Goal: Navigation & Orientation: Find specific page/section

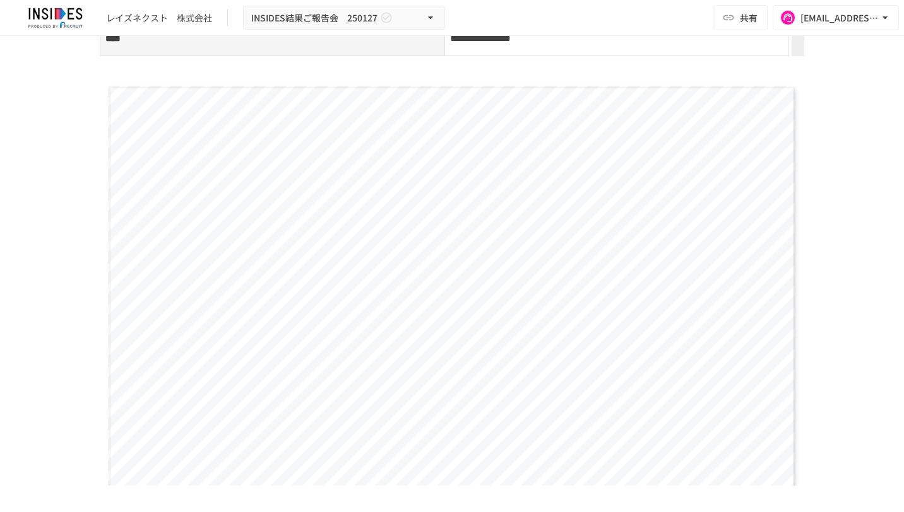
scroll to position [2019, 0]
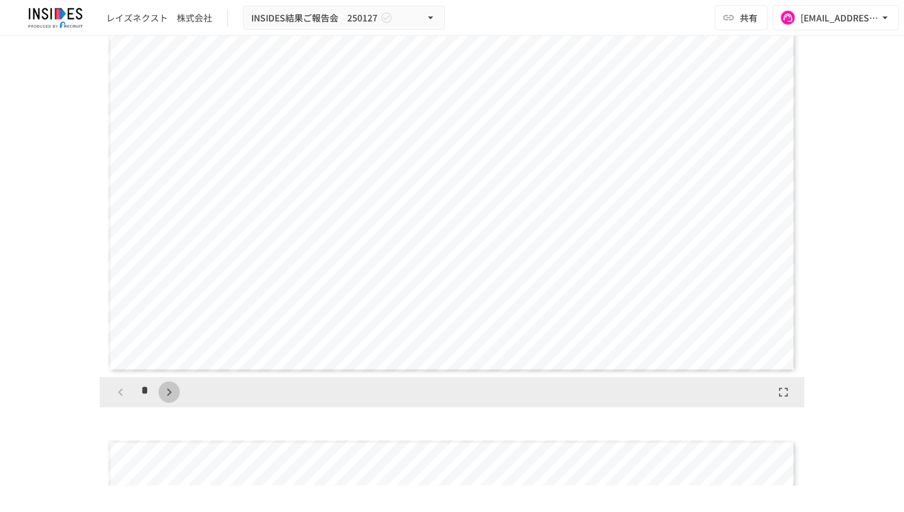
click at [165, 400] on icon "button" at bounding box center [169, 392] width 15 height 15
click at [167, 400] on icon "button" at bounding box center [169, 392] width 15 height 15
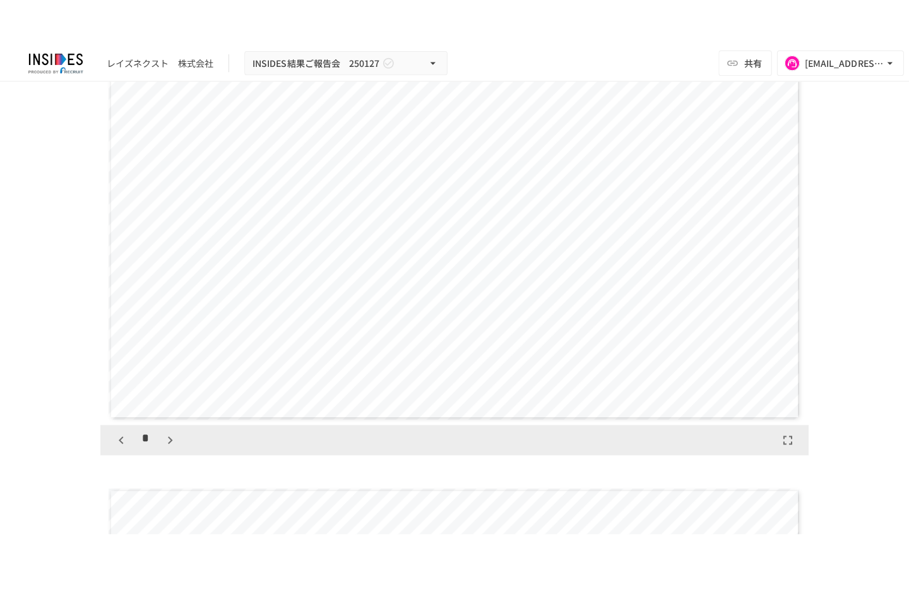
scroll to position [1458, 0]
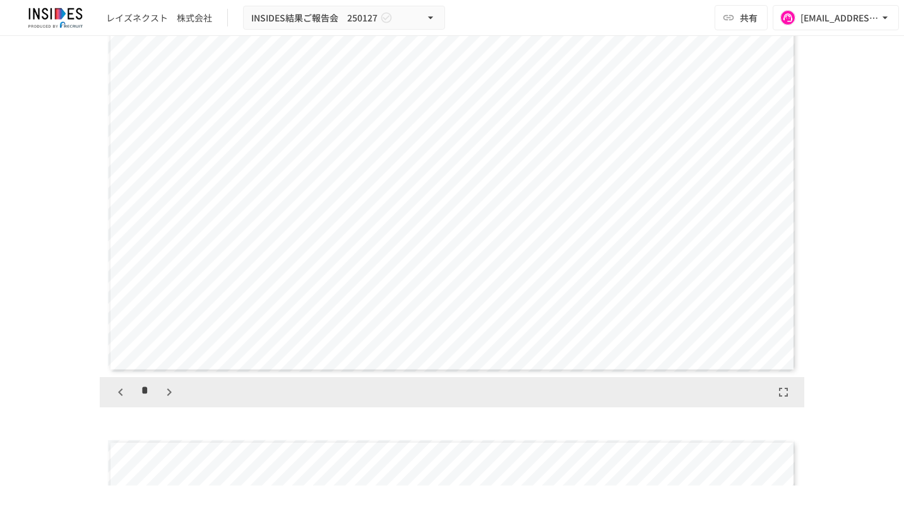
click at [778, 400] on icon "button" at bounding box center [782, 392] width 15 height 15
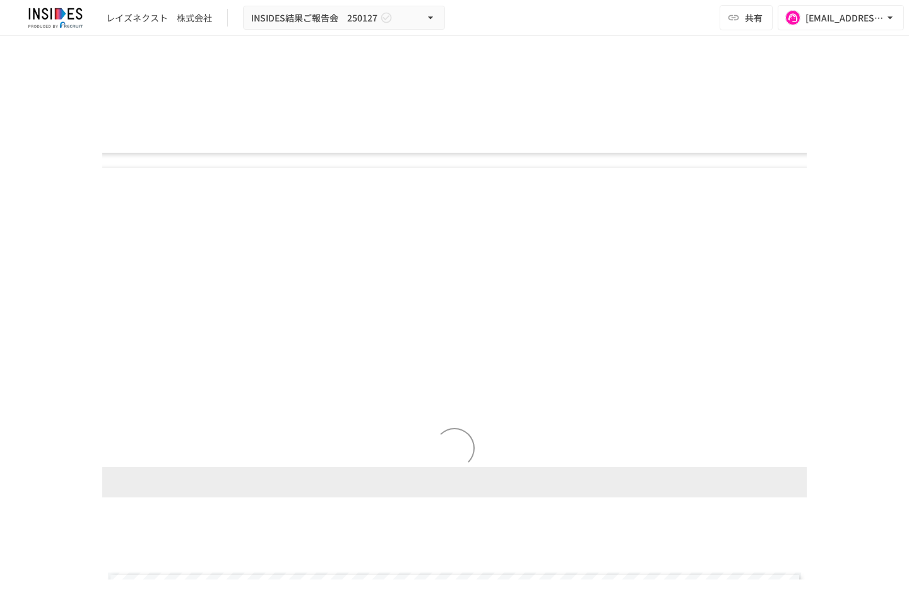
scroll to position [1726, 0]
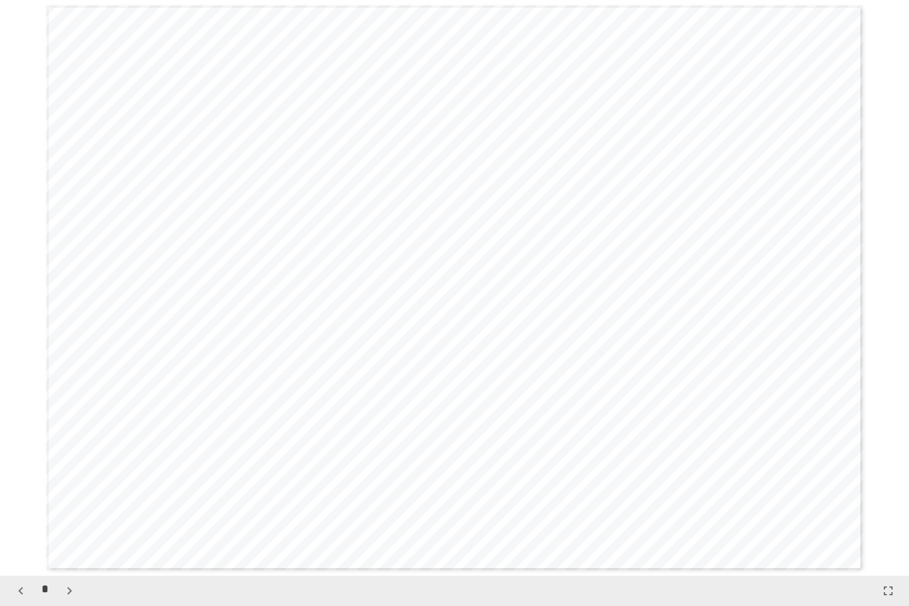
click at [73, 512] on icon "button" at bounding box center [69, 590] width 15 height 15
click at [73, 512] on div "*" at bounding box center [45, 590] width 70 height 21
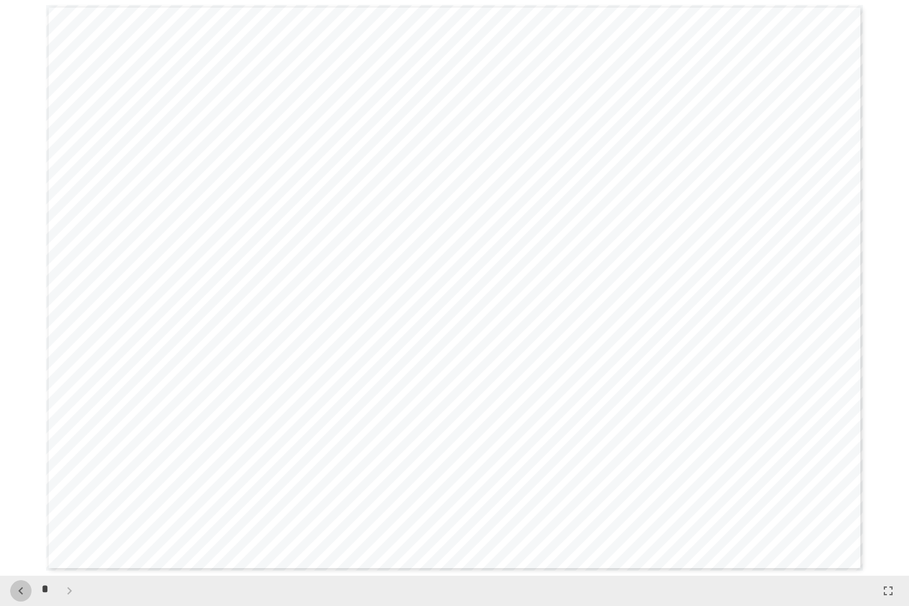
click at [21, 512] on icon "button" at bounding box center [20, 590] width 15 height 15
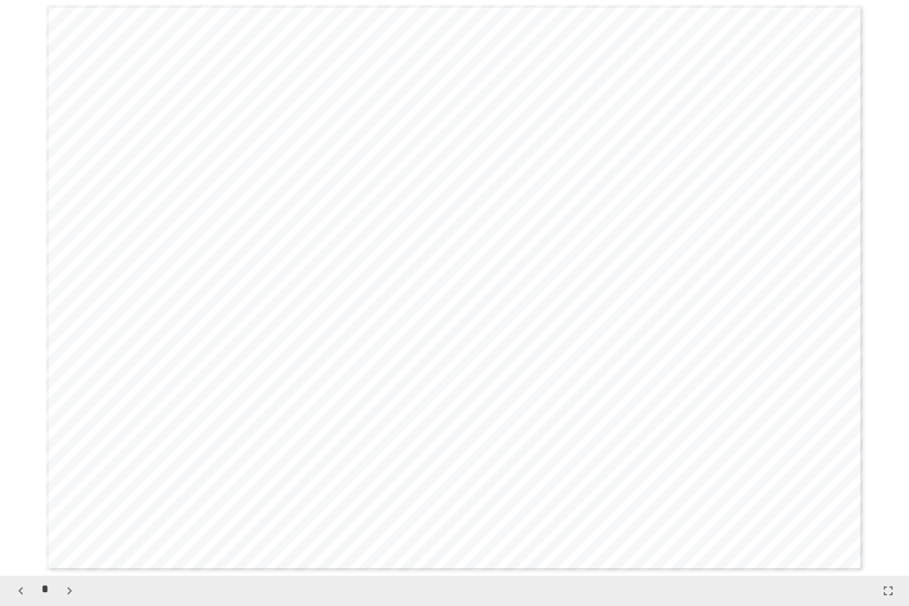
scroll to position [1726, 0]
click at [21, 512] on icon "button" at bounding box center [20, 590] width 15 height 15
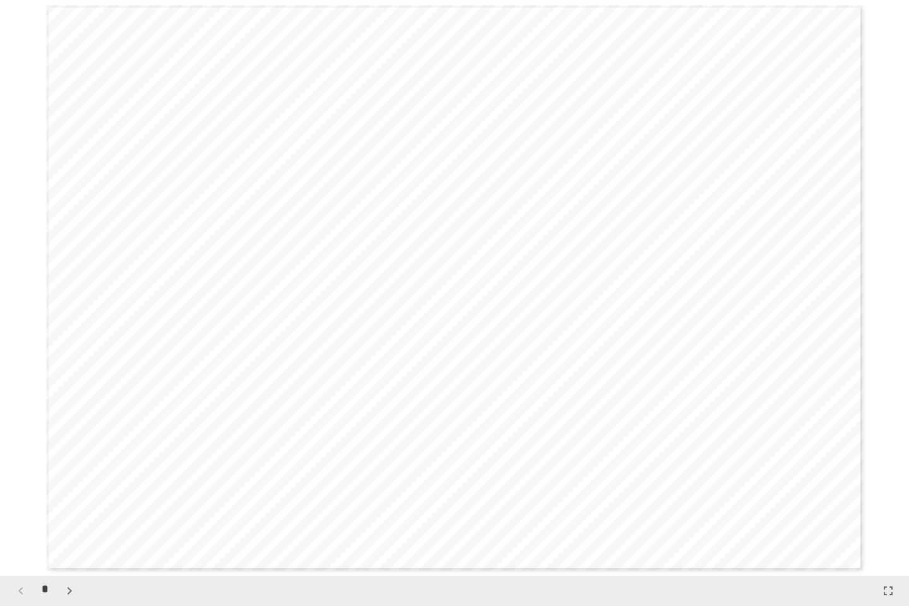
scroll to position [0, 0]
click at [66, 512] on icon "button" at bounding box center [69, 590] width 15 height 15
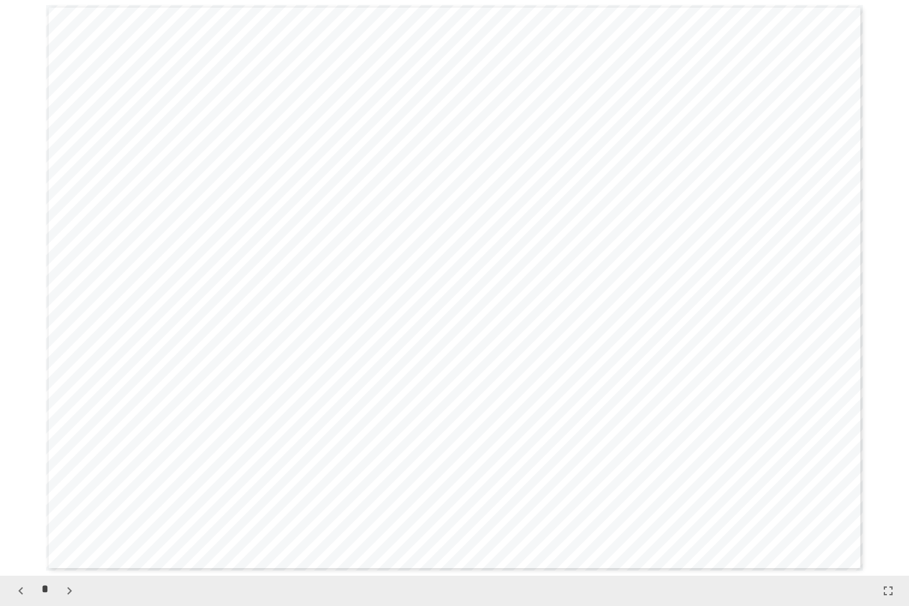
click at [66, 512] on icon "button" at bounding box center [69, 590] width 15 height 15
click at [66, 512] on div "*" at bounding box center [45, 590] width 70 height 21
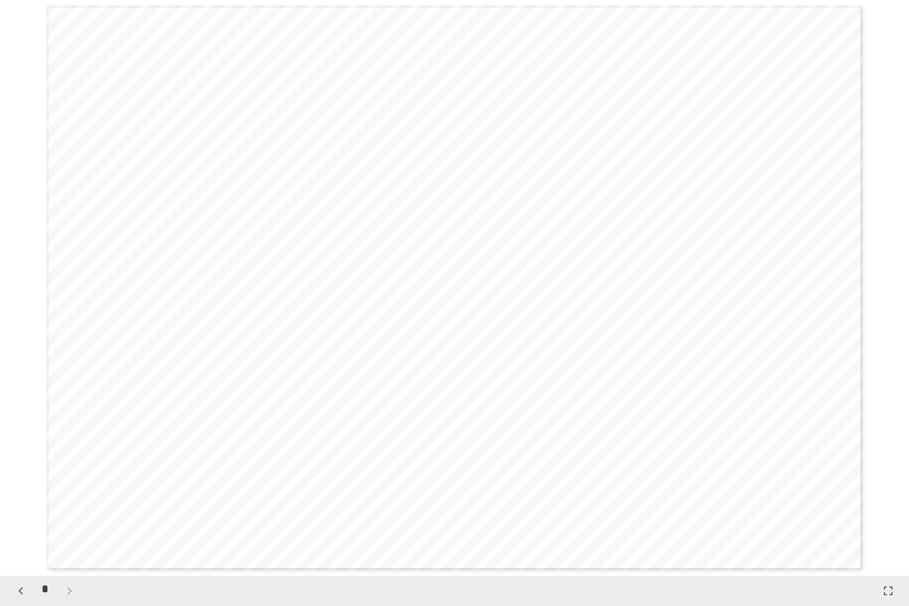
click at [19, 512] on icon "button" at bounding box center [20, 590] width 15 height 15
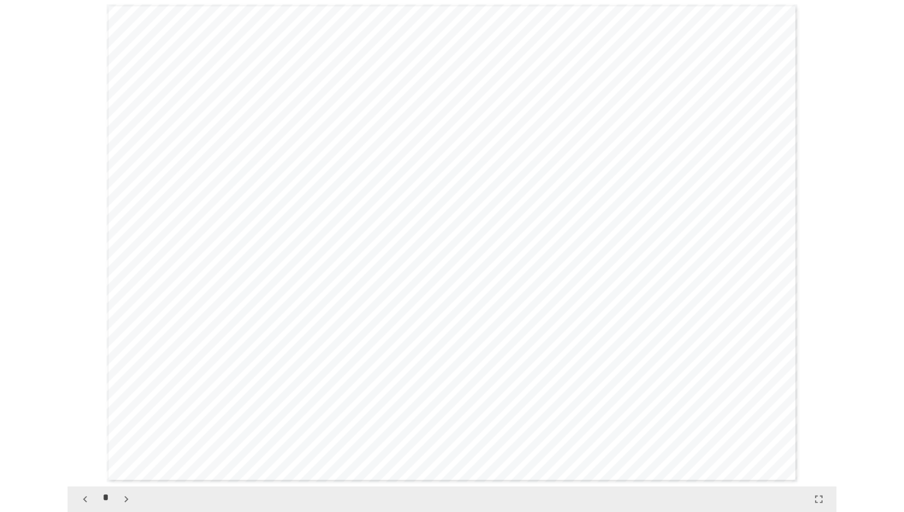
scroll to position [575, 0]
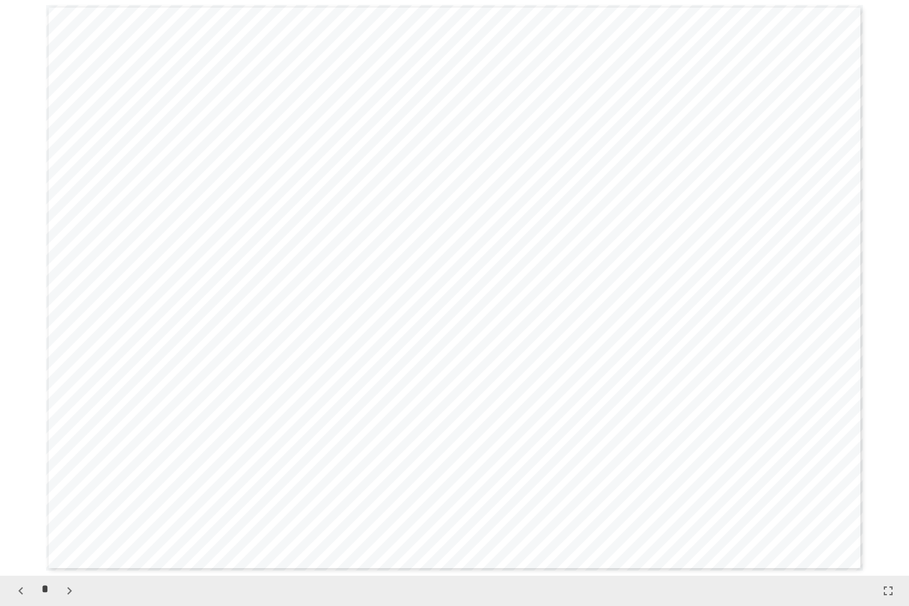
click at [881, 512] on button "button" at bounding box center [887, 590] width 21 height 21
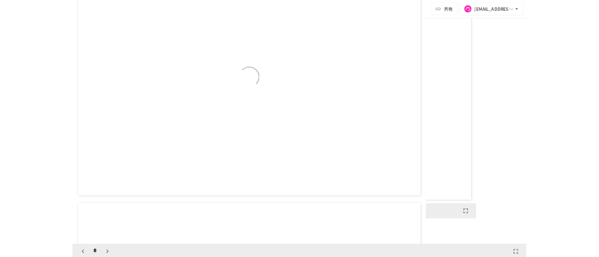
scroll to position [486, 0]
